Goal: Task Accomplishment & Management: Use online tool/utility

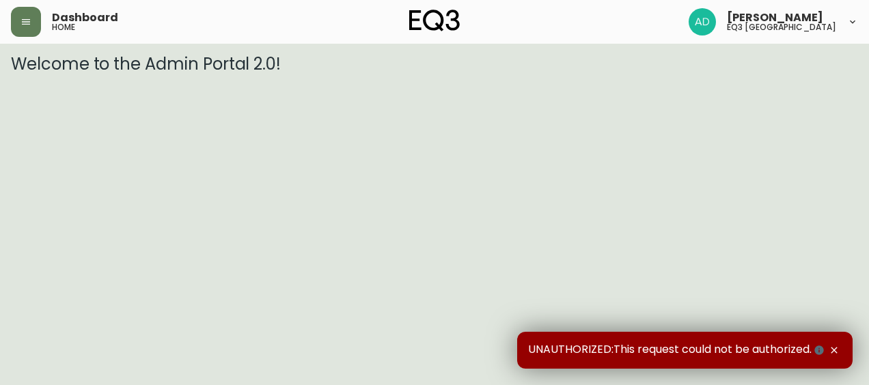
click at [48, 8] on div "Dashboard home" at bounding box center [152, 22] width 282 height 30
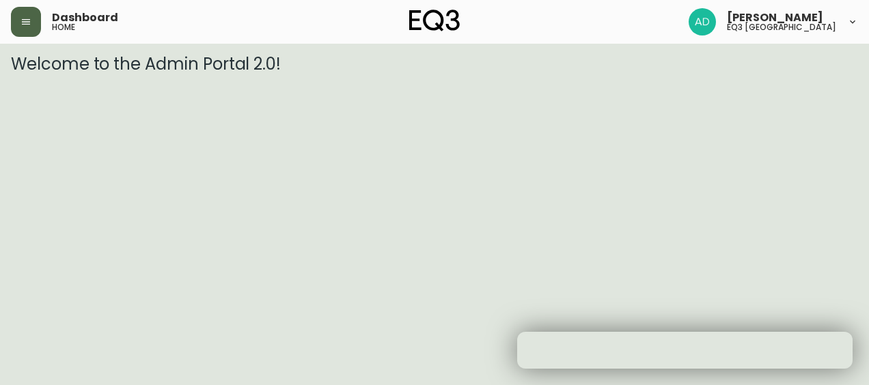
click at [16, 21] on button "button" at bounding box center [26, 22] width 30 height 30
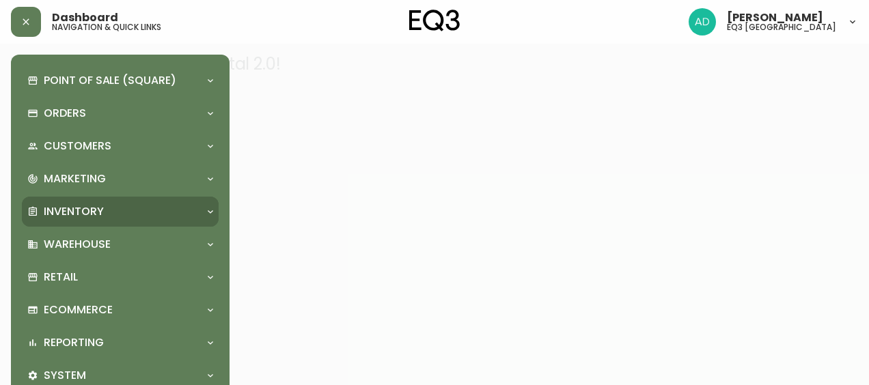
click at [69, 208] on p "Inventory" at bounding box center [74, 211] width 60 height 15
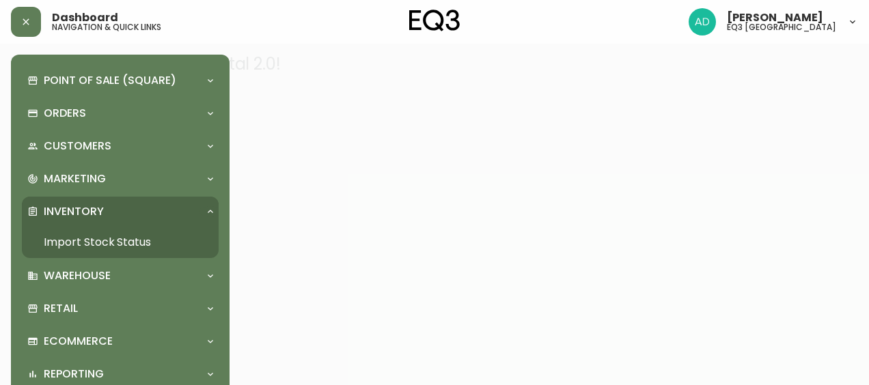
click at [102, 238] on link "Import Stock Status" at bounding box center [120, 242] width 197 height 31
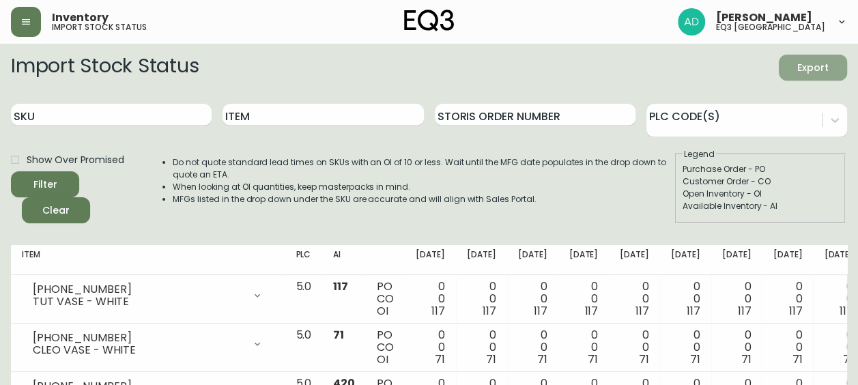
click at [809, 68] on span "Export" at bounding box center [813, 67] width 46 height 17
click at [104, 117] on input "SKU" at bounding box center [111, 115] width 201 height 22
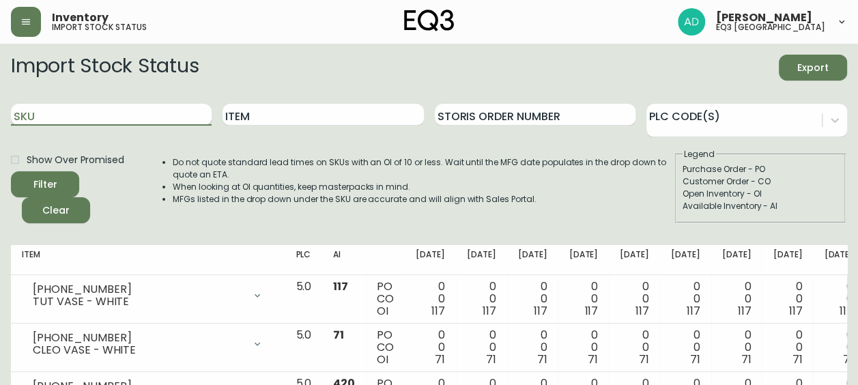
paste input "3180-434-0"
type input "3180-434-0"
click at [11, 171] on button "Filter" at bounding box center [45, 184] width 68 height 26
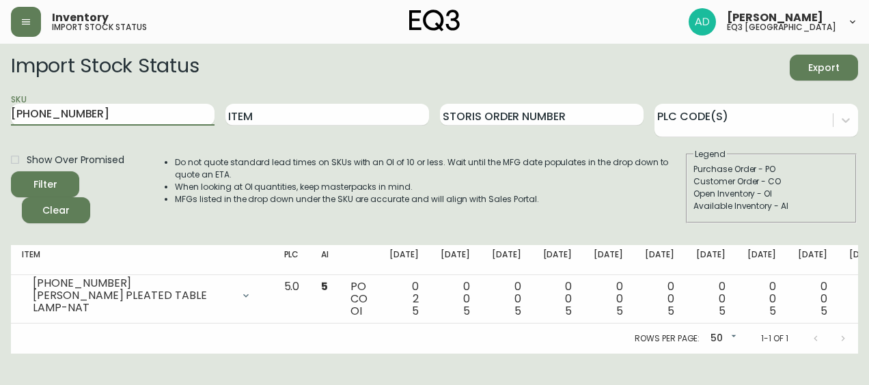
click at [821, 68] on span "Export" at bounding box center [823, 67] width 46 height 17
